Goal: Book appointment/travel/reservation

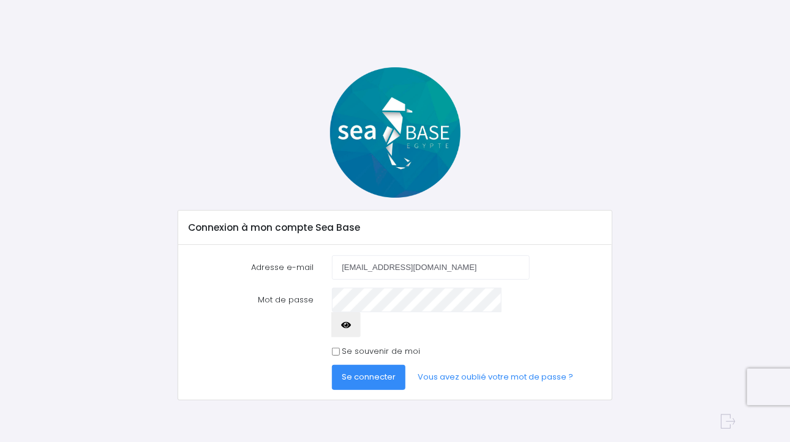
type input "[EMAIL_ADDRESS][DOMAIN_NAME]"
click at [351, 325] on icon "button" at bounding box center [346, 325] width 10 height 0
click at [339, 348] on input "Se souvenir de moi" at bounding box center [336, 352] width 8 height 8
checkbox input "true"
click at [361, 371] on span "Se connecter" at bounding box center [369, 377] width 54 height 12
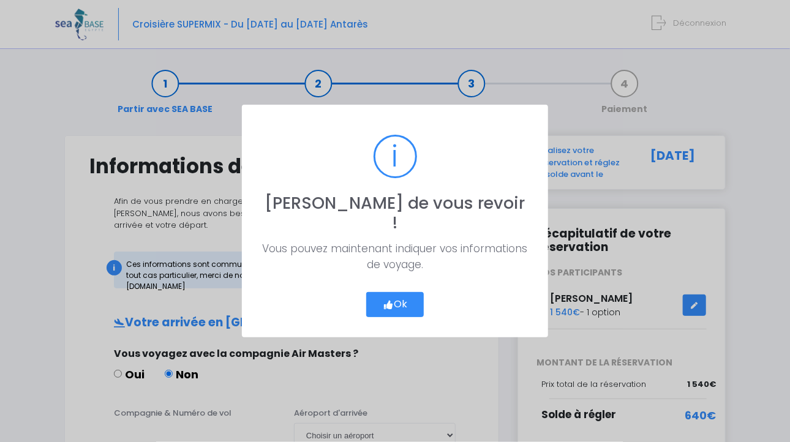
click at [401, 294] on button "Ok" at bounding box center [395, 305] width 58 height 26
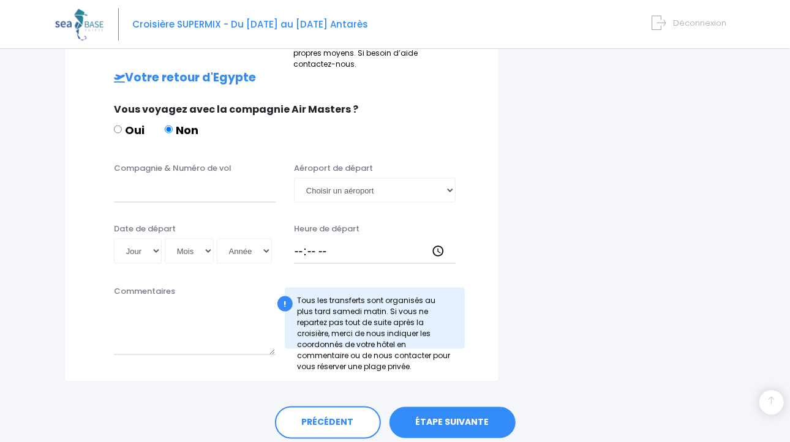
scroll to position [600, 0]
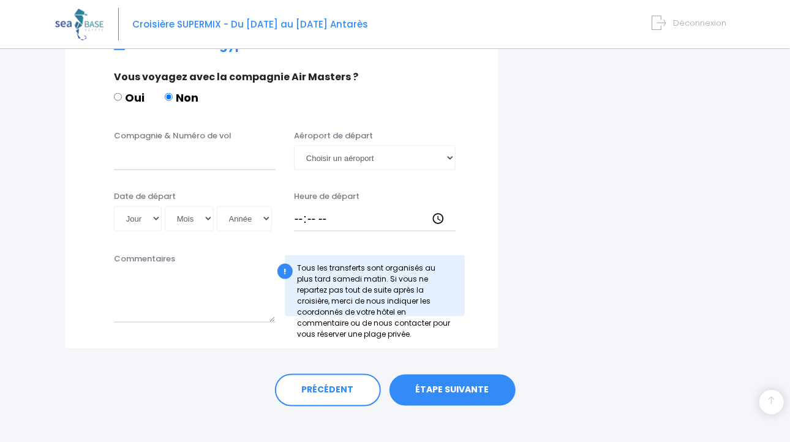
click at [447, 376] on link "ÉTAPE SUIVANTE" at bounding box center [453, 391] width 126 height 32
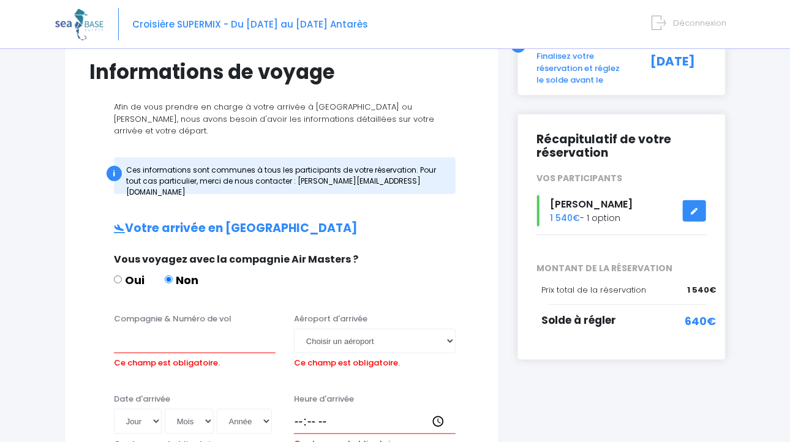
scroll to position [29, 0]
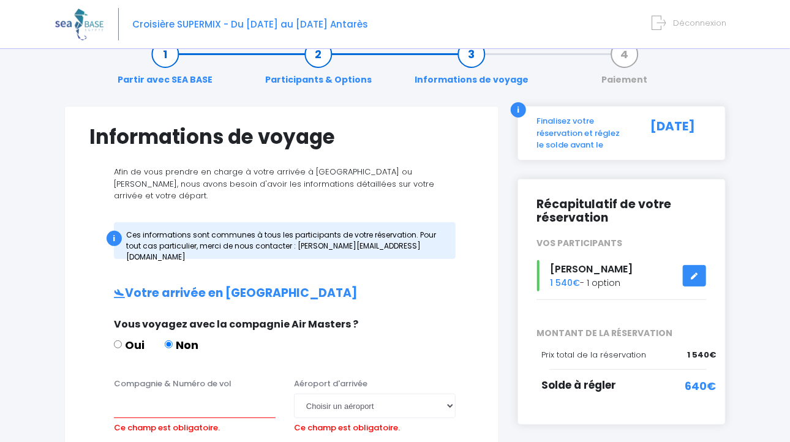
click at [604, 122] on div "Finalisez votre réservation et réglez le solde avant le" at bounding box center [582, 133] width 110 height 36
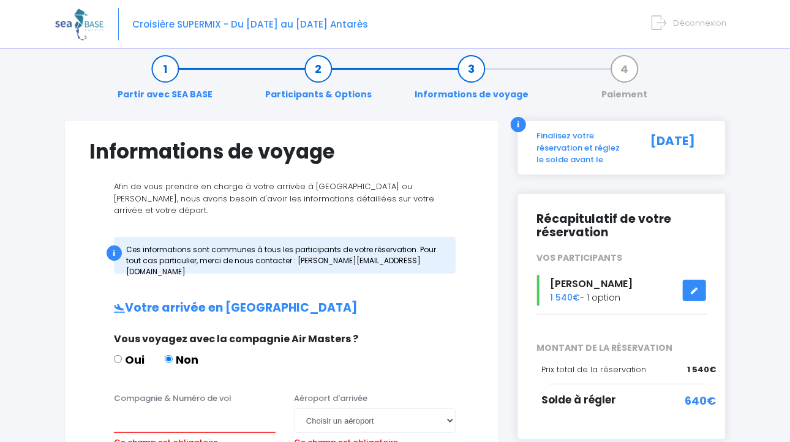
scroll to position [0, 0]
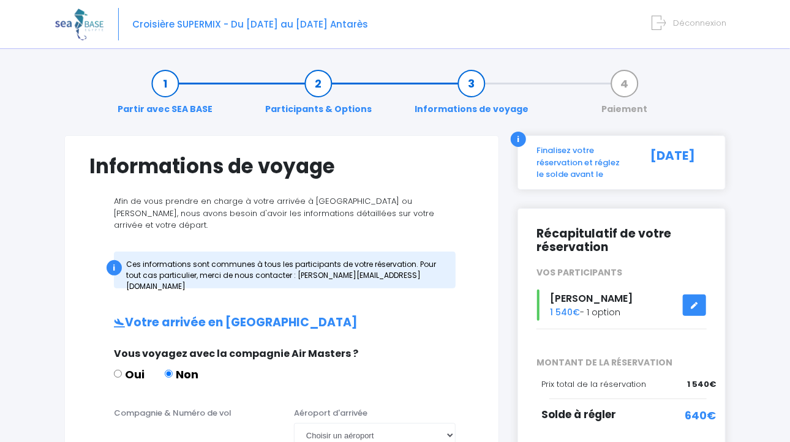
click at [626, 82] on link "Paiement" at bounding box center [625, 96] width 58 height 39
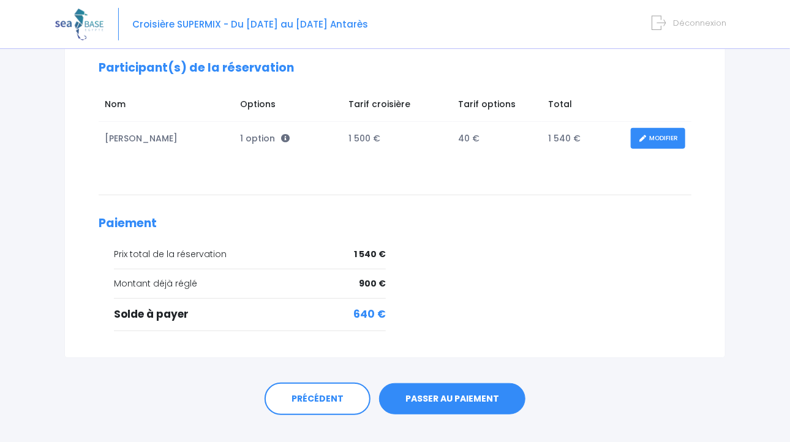
scroll to position [194, 0]
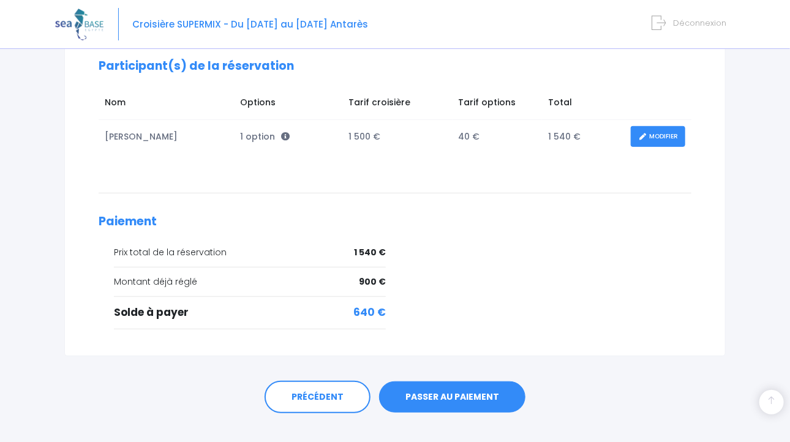
click at [456, 393] on link "PASSER AU PAIEMENT" at bounding box center [452, 398] width 146 height 32
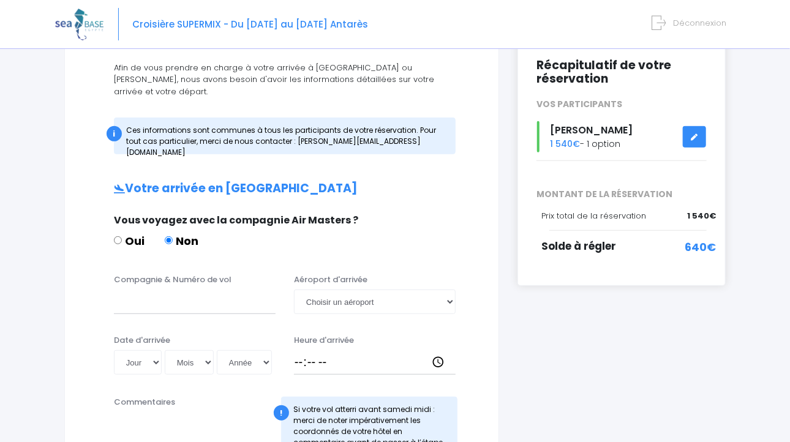
scroll to position [194, 0]
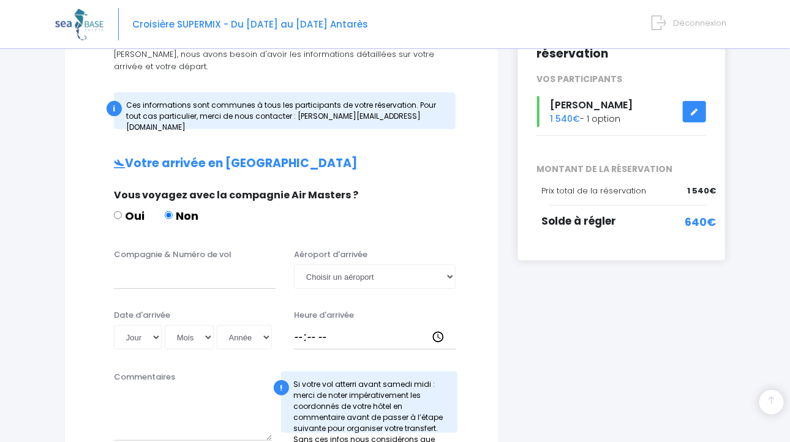
click at [596, 222] on span "Solde à régler" at bounding box center [578, 221] width 75 height 15
click at [696, 106] on link at bounding box center [694, 111] width 23 height 21
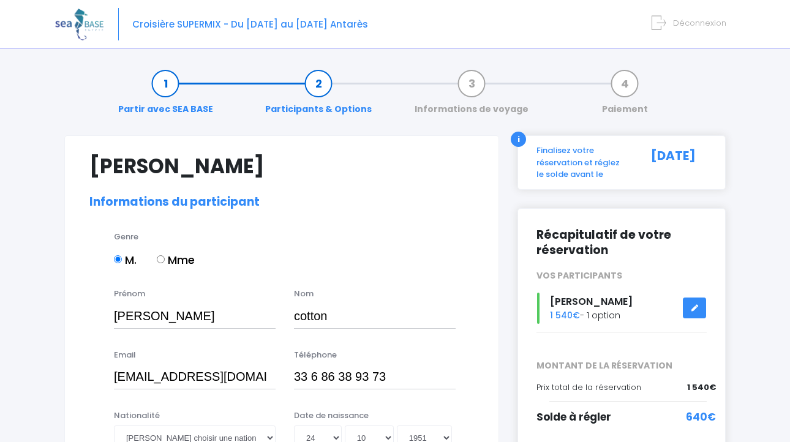
select select "MF2"
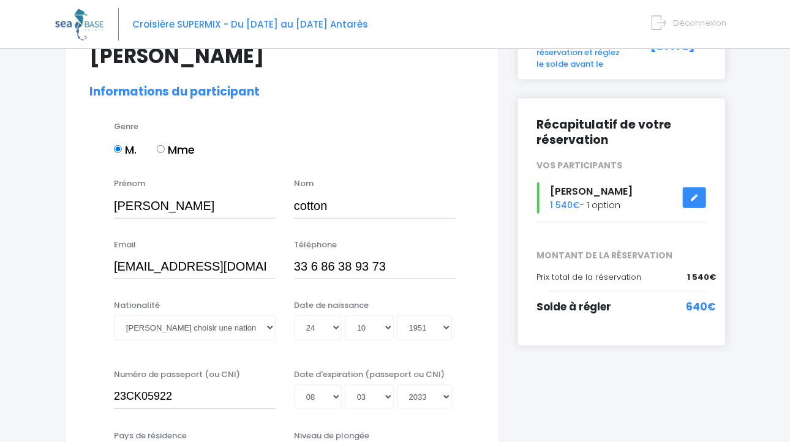
scroll to position [129, 0]
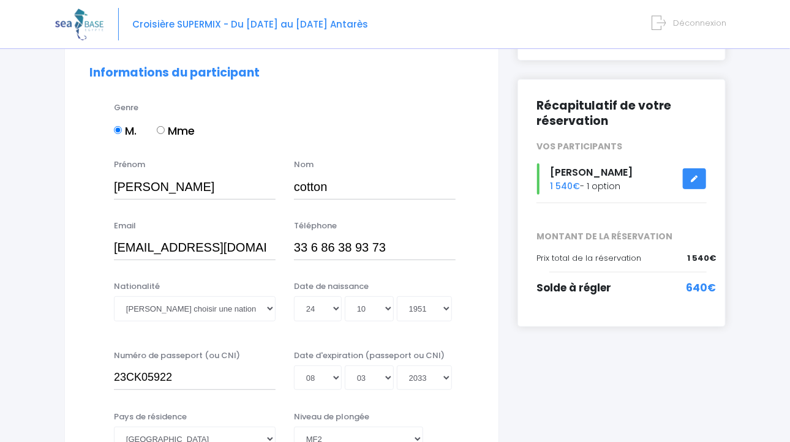
click at [704, 280] on div "Récapitulatif de votre réservation VOS PARTICIPANTS Jean Pierre cotton 1 540€ -…" at bounding box center [622, 203] width 208 height 248
click at [633, 228] on div "Récapitulatif de votre réservation VOS PARTICIPANTS Jean Pierre cotton 1 540€ -…" at bounding box center [622, 203] width 208 height 248
click at [691, 175] on link at bounding box center [694, 178] width 23 height 21
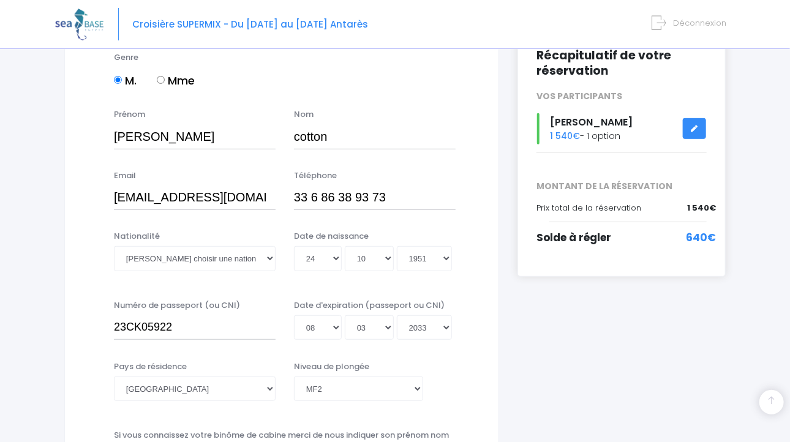
scroll to position [258, 0]
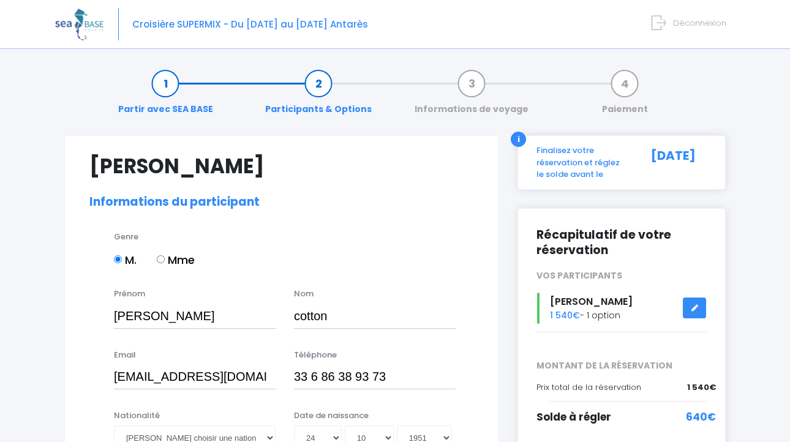
select select "MF2"
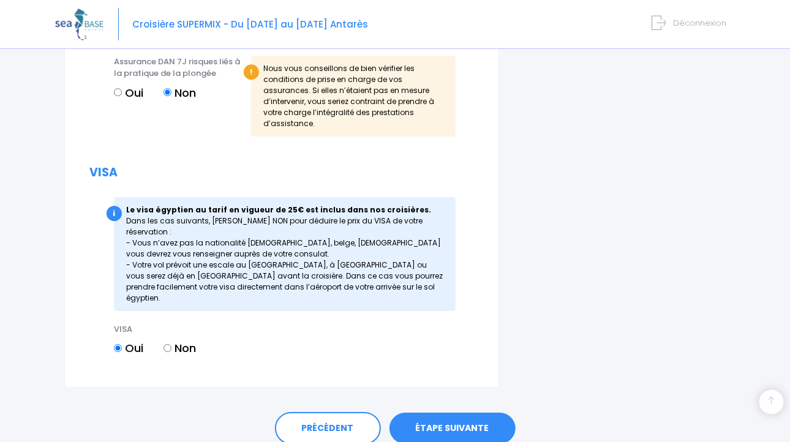
scroll to position [1477, 0]
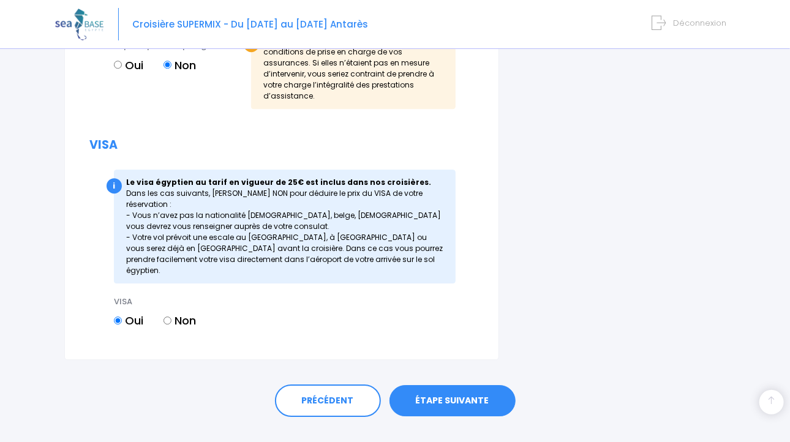
click at [456, 385] on link "ÉTAPE SUIVANTE" at bounding box center [453, 401] width 126 height 32
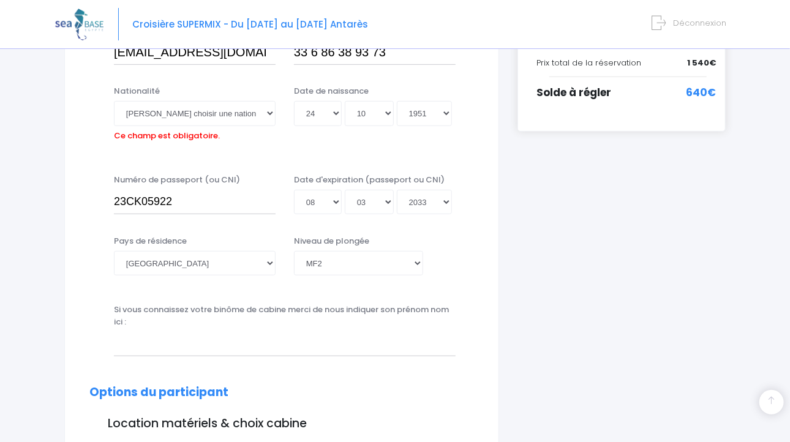
scroll to position [303, 0]
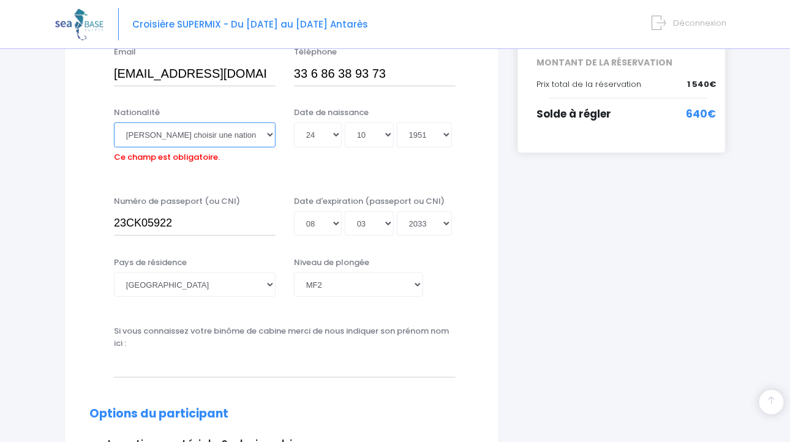
click at [114, 122] on select "Veuillez choisir une nationalité Afghane Albanaise Algerienne Allemande America…" at bounding box center [195, 134] width 162 height 24
select select "Française"
click option "Française" at bounding box center [0, 0] width 0 height 0
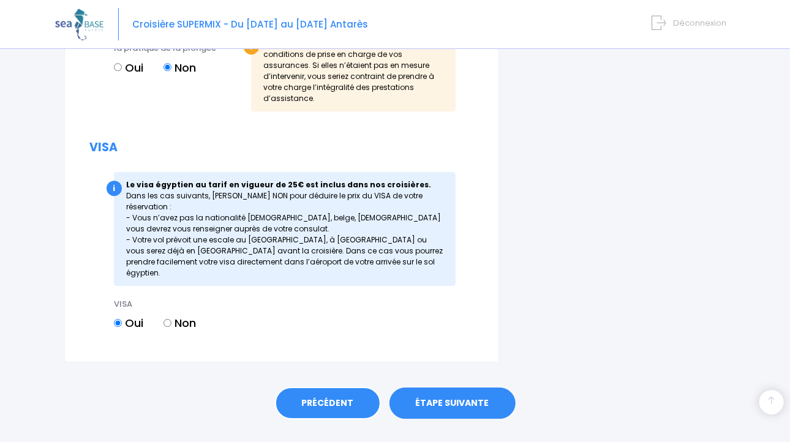
scroll to position [1477, 0]
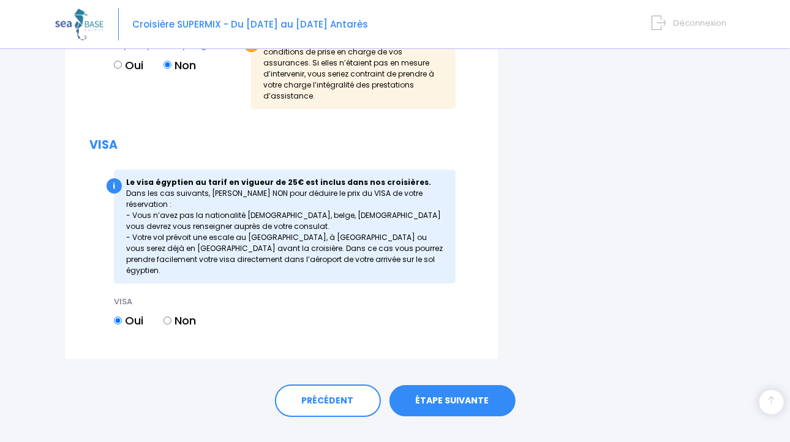
click at [457, 385] on link "ÉTAPE SUIVANTE" at bounding box center [453, 401] width 126 height 32
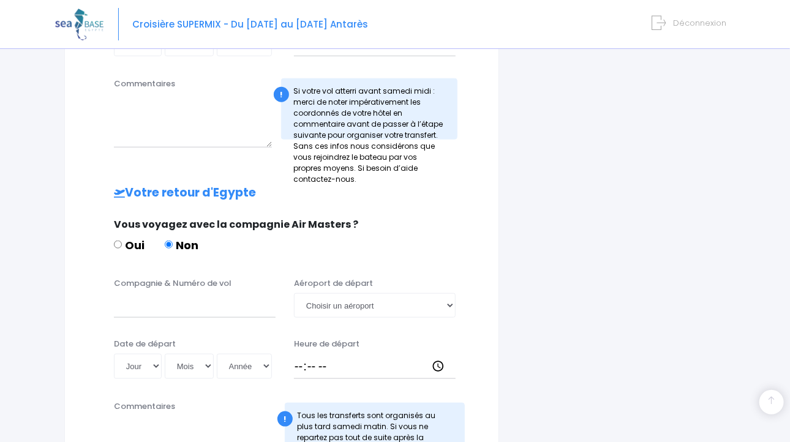
scroll to position [600, 0]
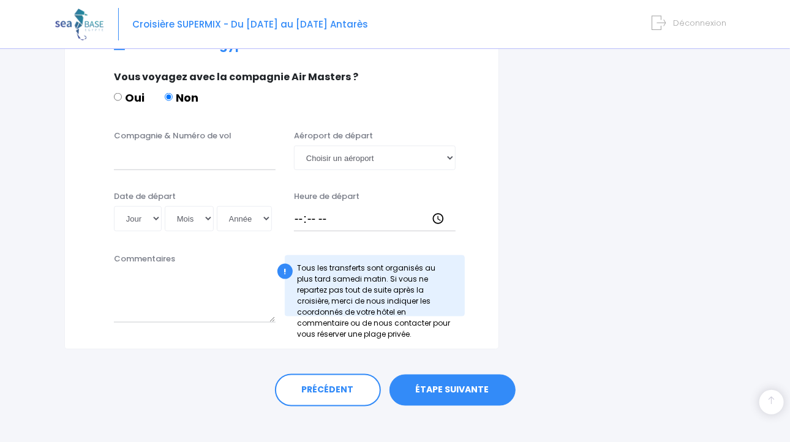
click at [454, 375] on link "ÉTAPE SUIVANTE" at bounding box center [453, 391] width 126 height 32
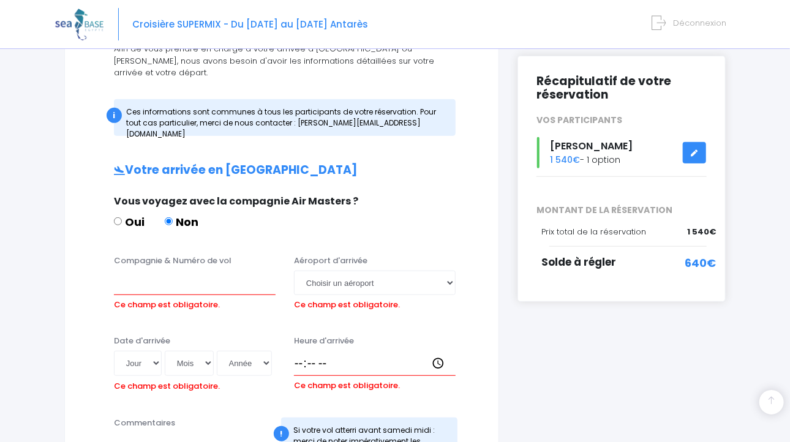
scroll to position [94, 0]
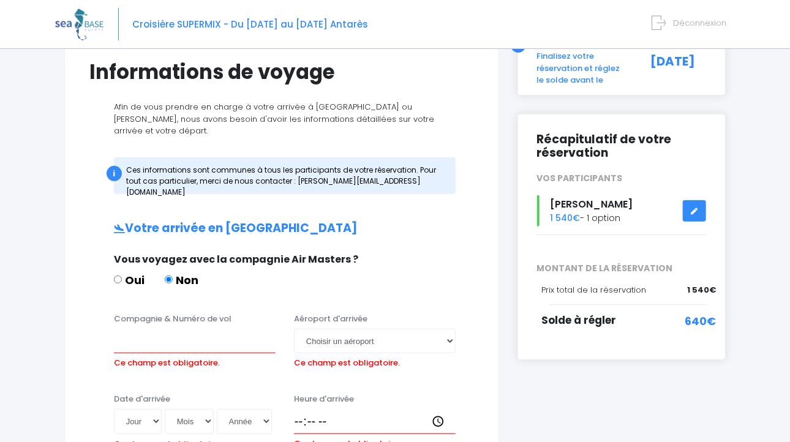
click at [702, 321] on span "640€" at bounding box center [700, 321] width 31 height 17
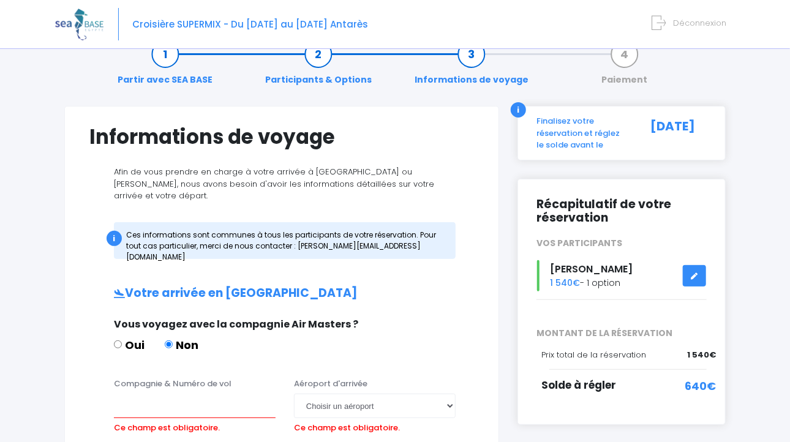
scroll to position [0, 0]
